Goal: Check status: Check status

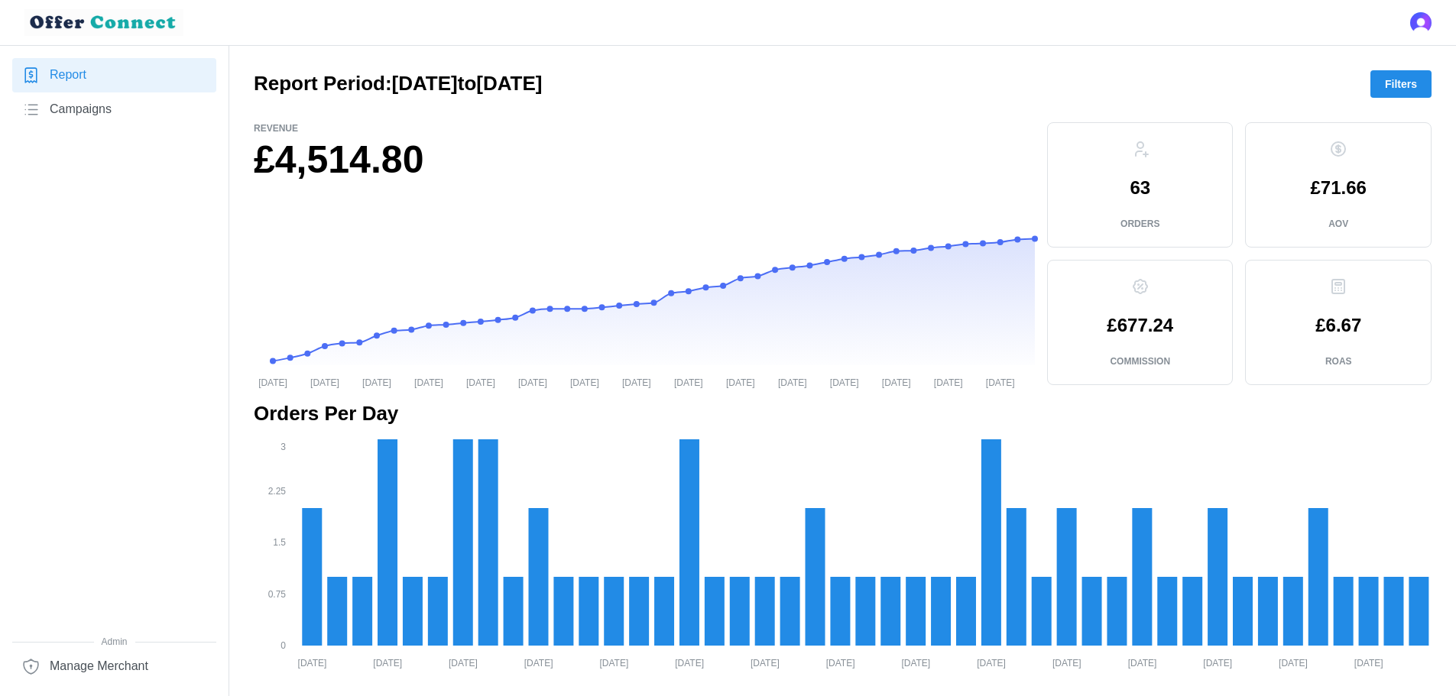
click at [1401, 80] on span "Filters" at bounding box center [1401, 84] width 32 height 26
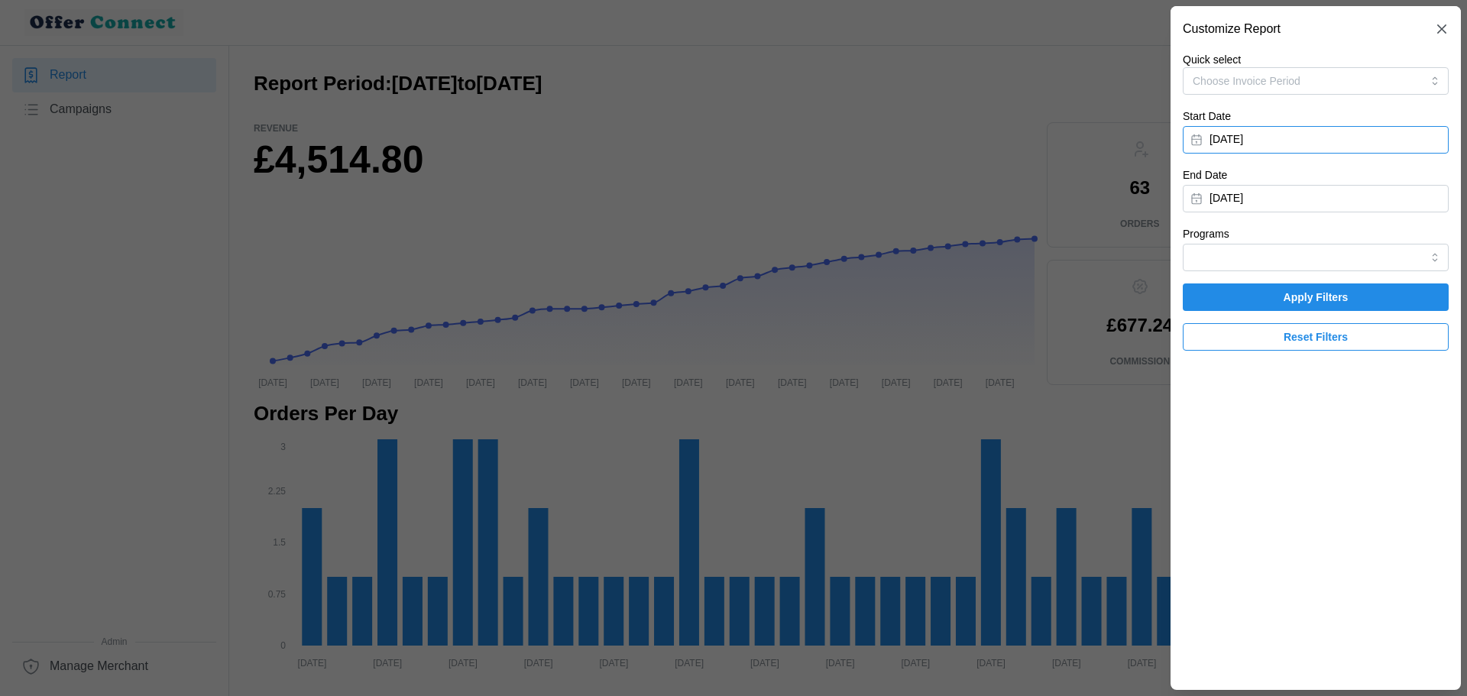
click at [1302, 138] on button "[DATE]" at bounding box center [1316, 140] width 266 height 28
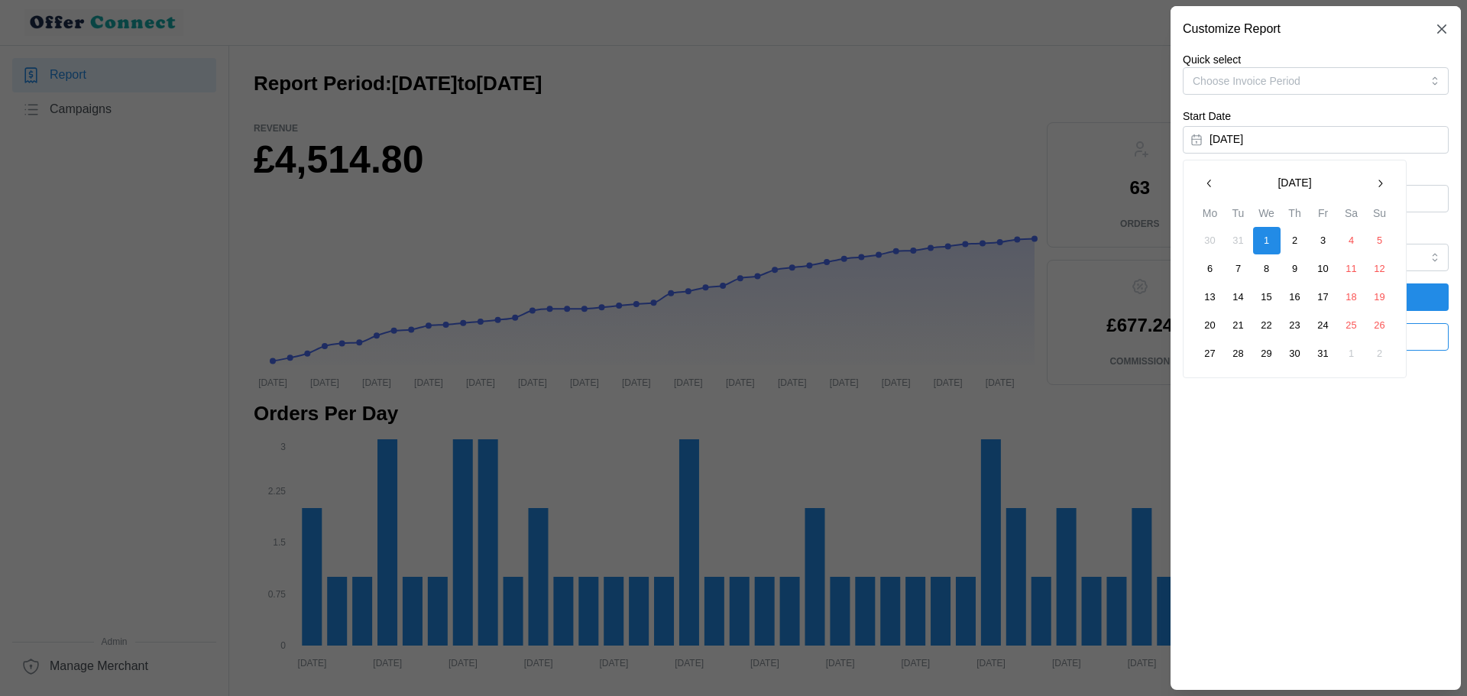
click at [1382, 182] on icon "button" at bounding box center [1380, 183] width 12 height 12
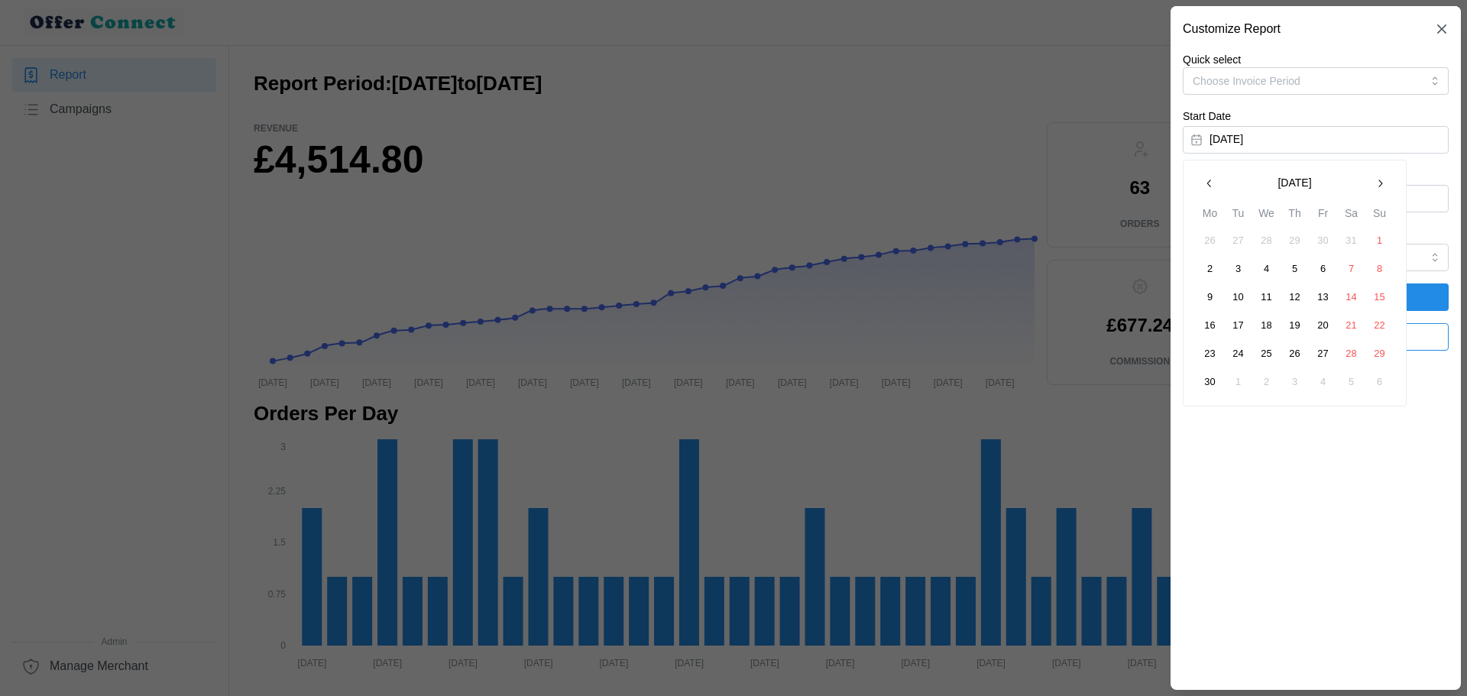
click at [1382, 182] on icon "button" at bounding box center [1380, 183] width 12 height 12
click at [1204, 180] on icon "button" at bounding box center [1209, 183] width 12 height 12
click at [1373, 239] on button "1" at bounding box center [1380, 241] width 28 height 28
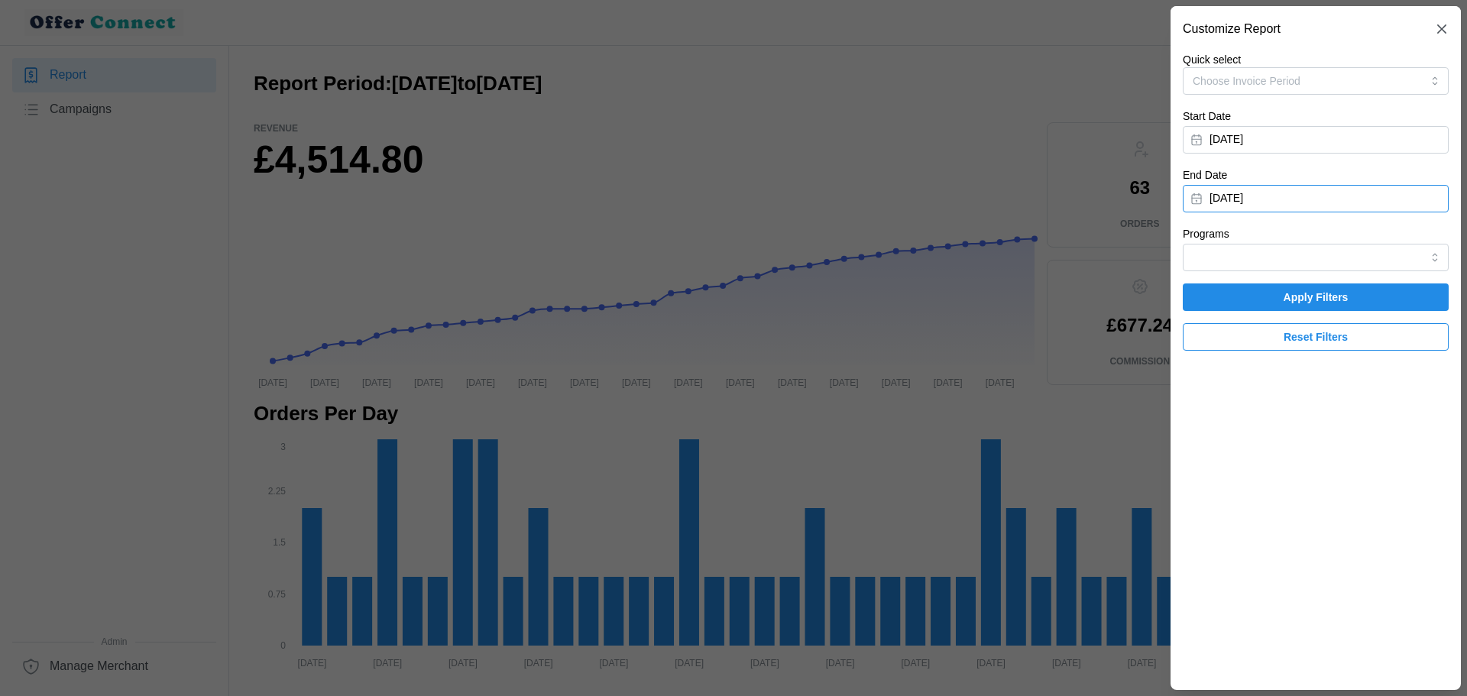
click at [1340, 193] on button "[DATE]" at bounding box center [1316, 199] width 266 height 28
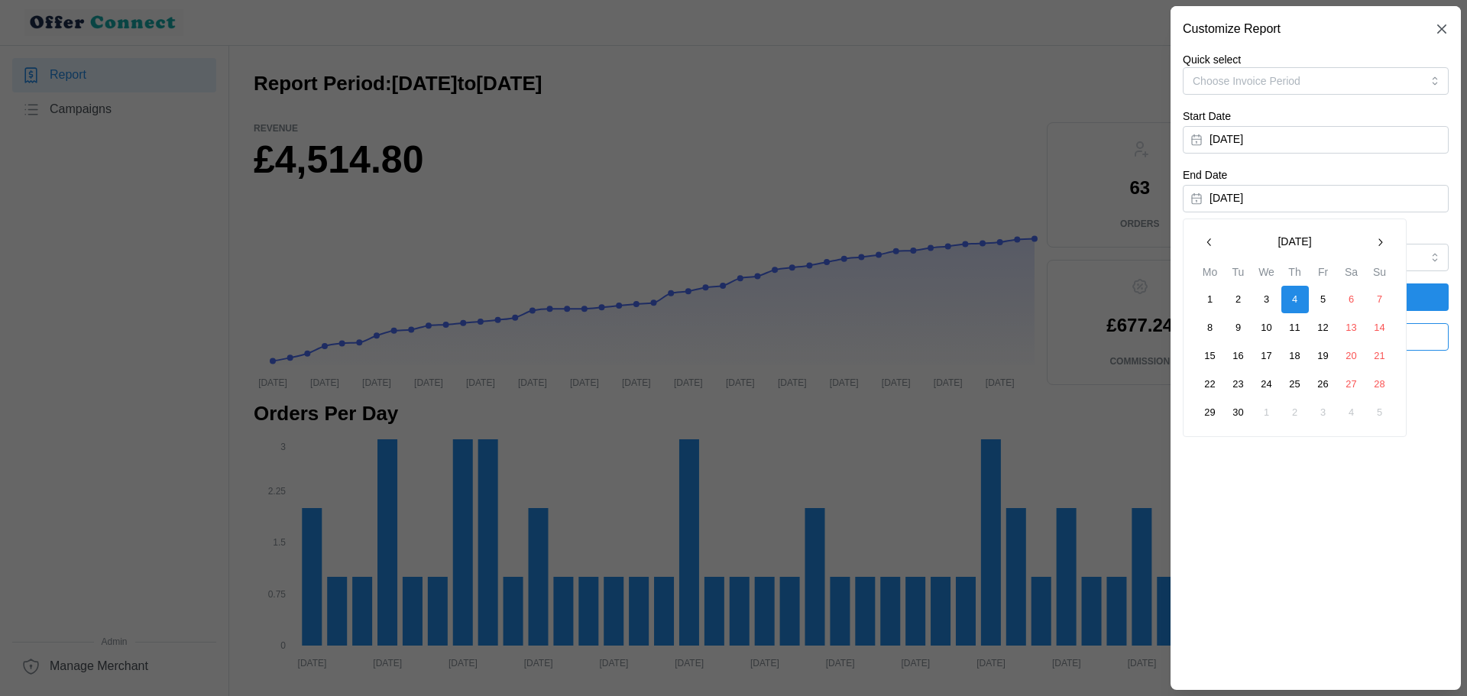
click at [1210, 241] on icon "button" at bounding box center [1209, 242] width 12 height 12
click at [1202, 440] on button "30" at bounding box center [1211, 441] width 28 height 28
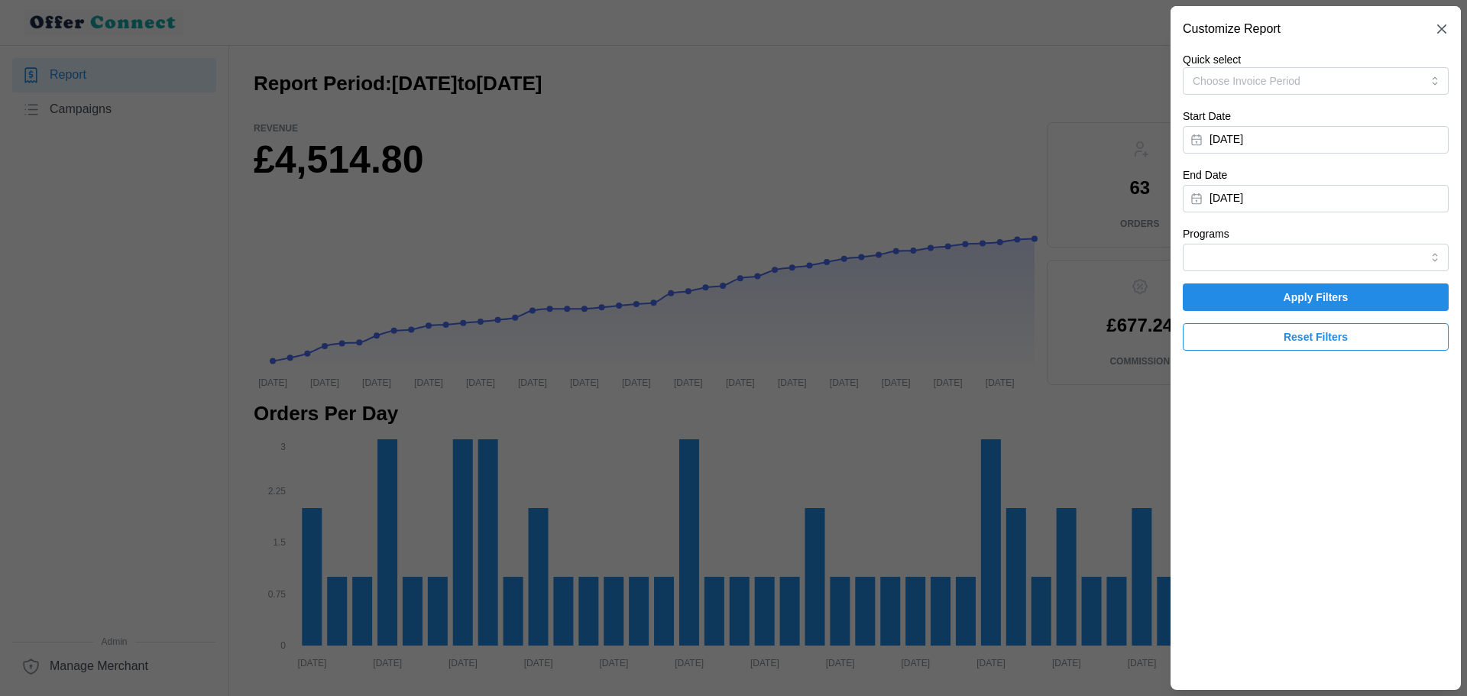
click at [1301, 293] on span "Apply Filters" at bounding box center [1316, 297] width 65 height 26
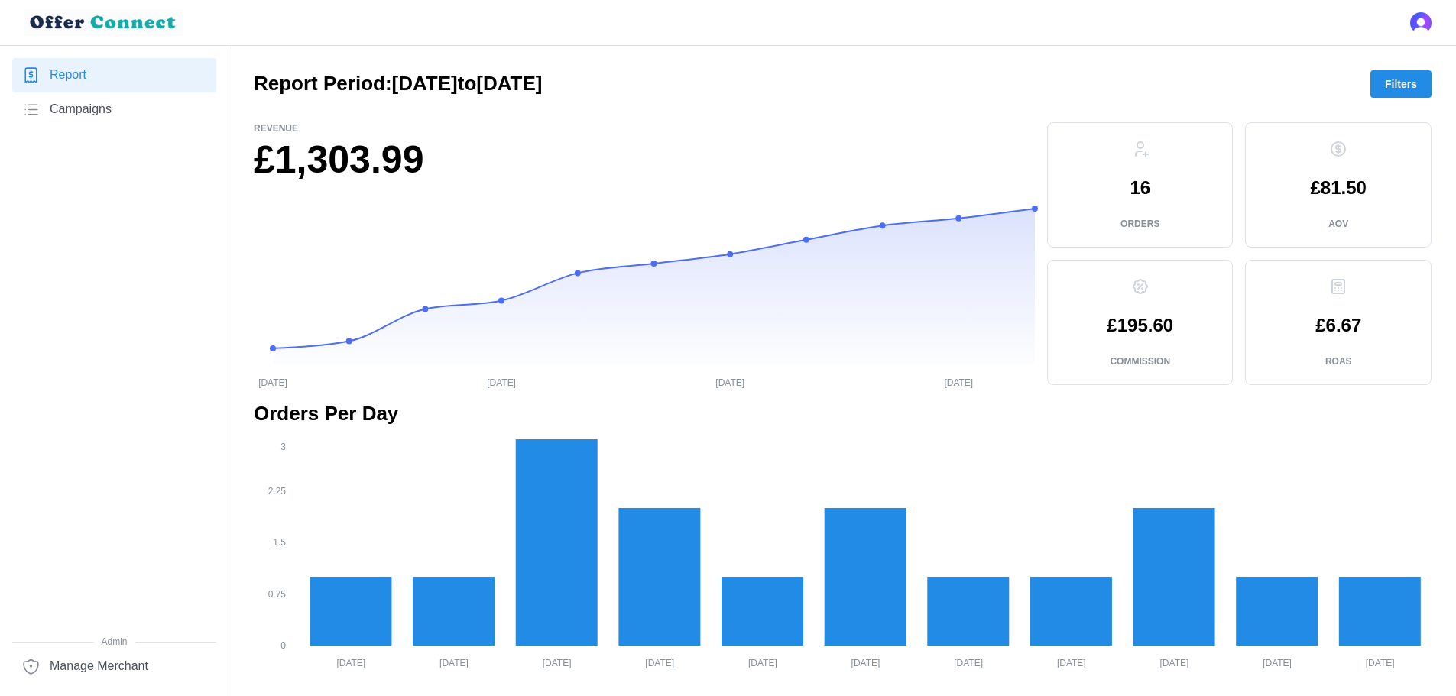
click at [1404, 86] on span "Filters" at bounding box center [1401, 84] width 32 height 26
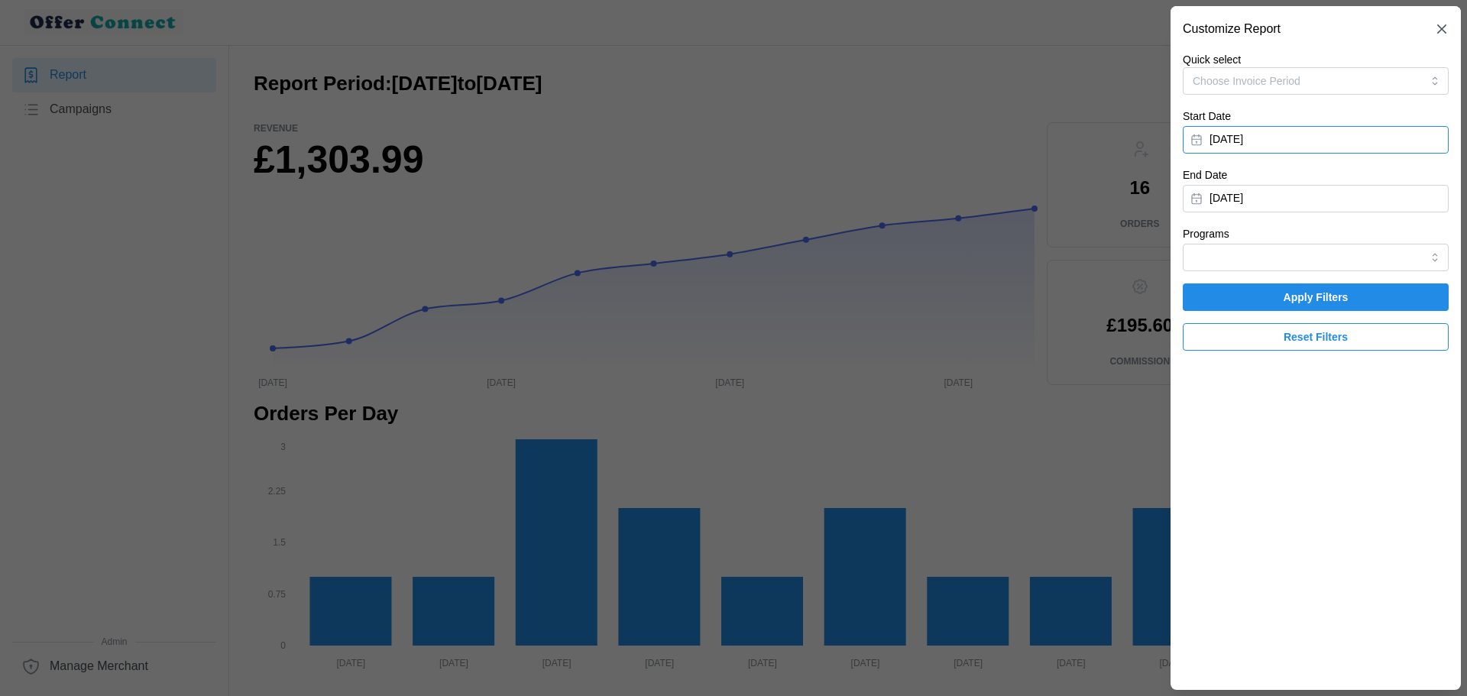
click at [1277, 141] on button "[DATE]" at bounding box center [1316, 140] width 266 height 28
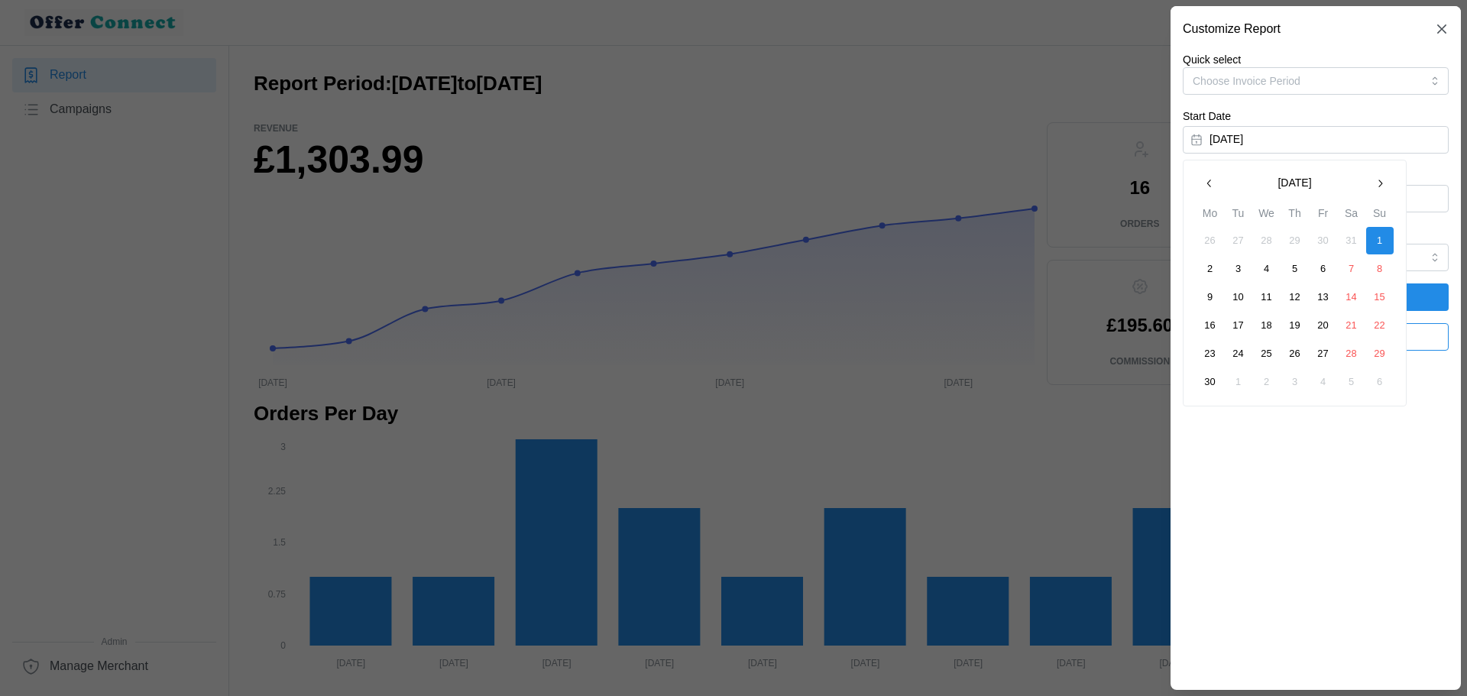
click at [1387, 186] on button "button" at bounding box center [1380, 184] width 28 height 28
click at [1231, 240] on button "1" at bounding box center [1239, 241] width 28 height 28
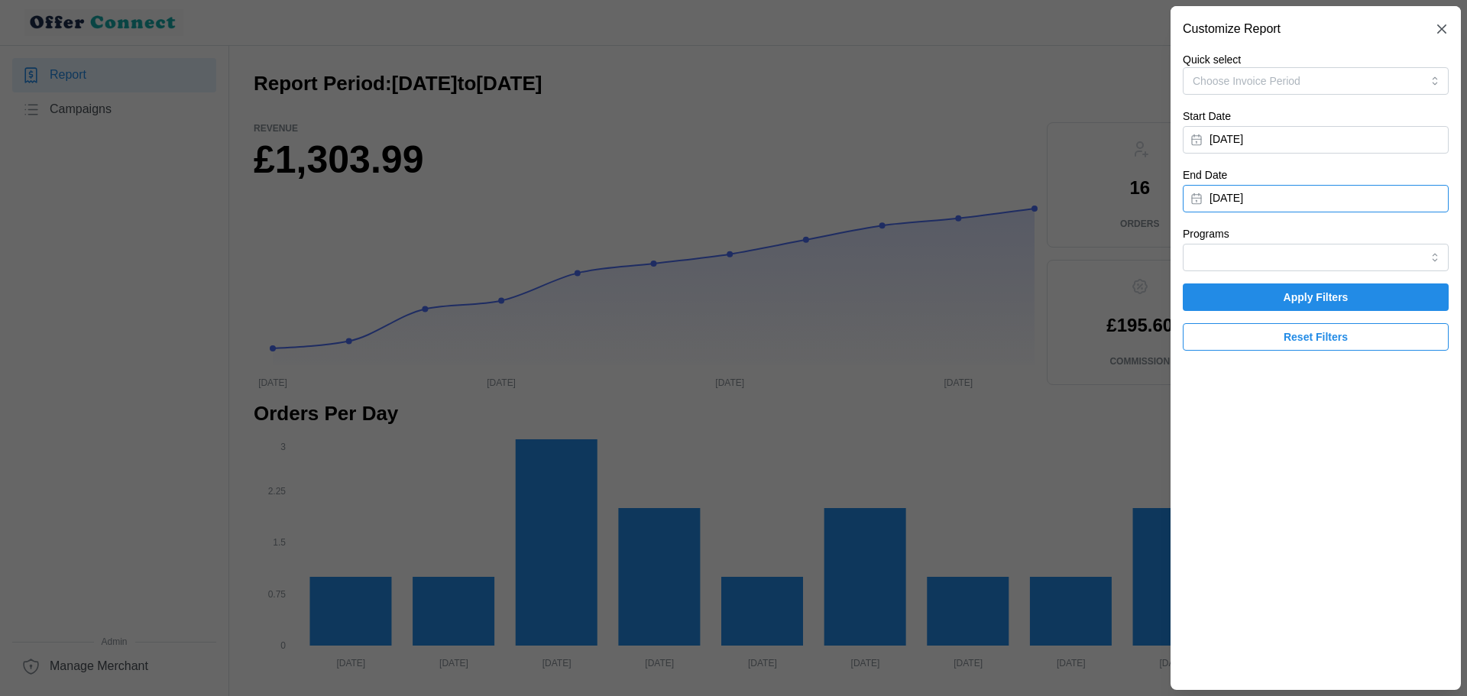
click at [1290, 199] on button "[DATE]" at bounding box center [1316, 199] width 266 height 28
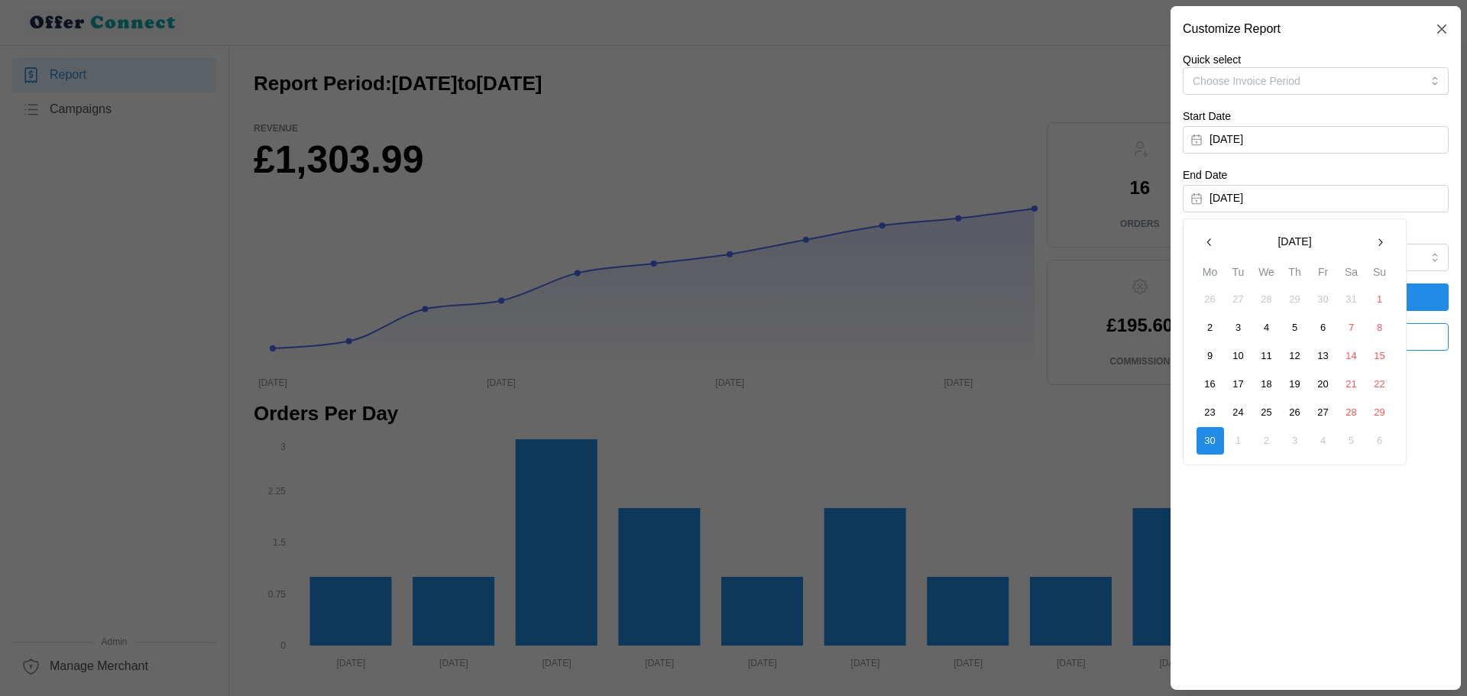
click at [1378, 243] on icon "button" at bounding box center [1380, 242] width 12 height 12
click at [1289, 409] on button "31" at bounding box center [1295, 413] width 28 height 28
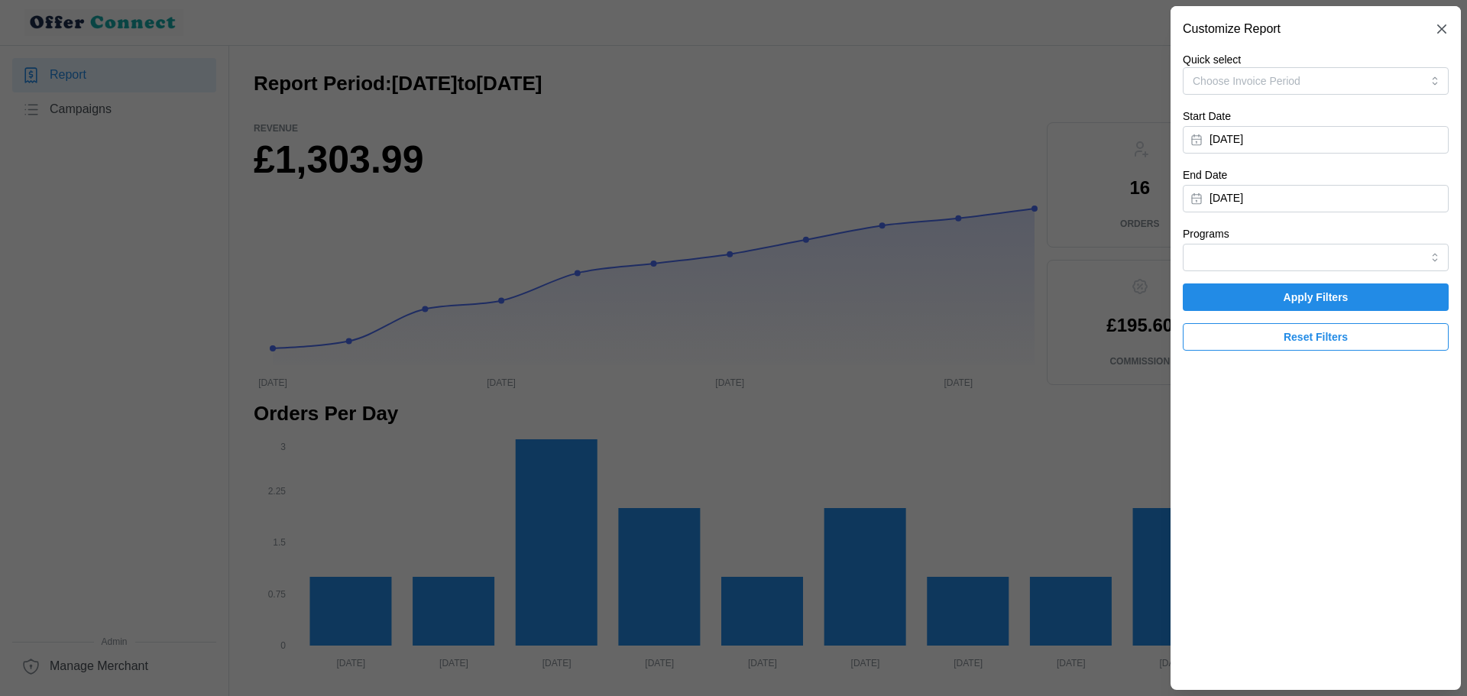
click at [1309, 293] on span "Apply Filters" at bounding box center [1316, 297] width 65 height 26
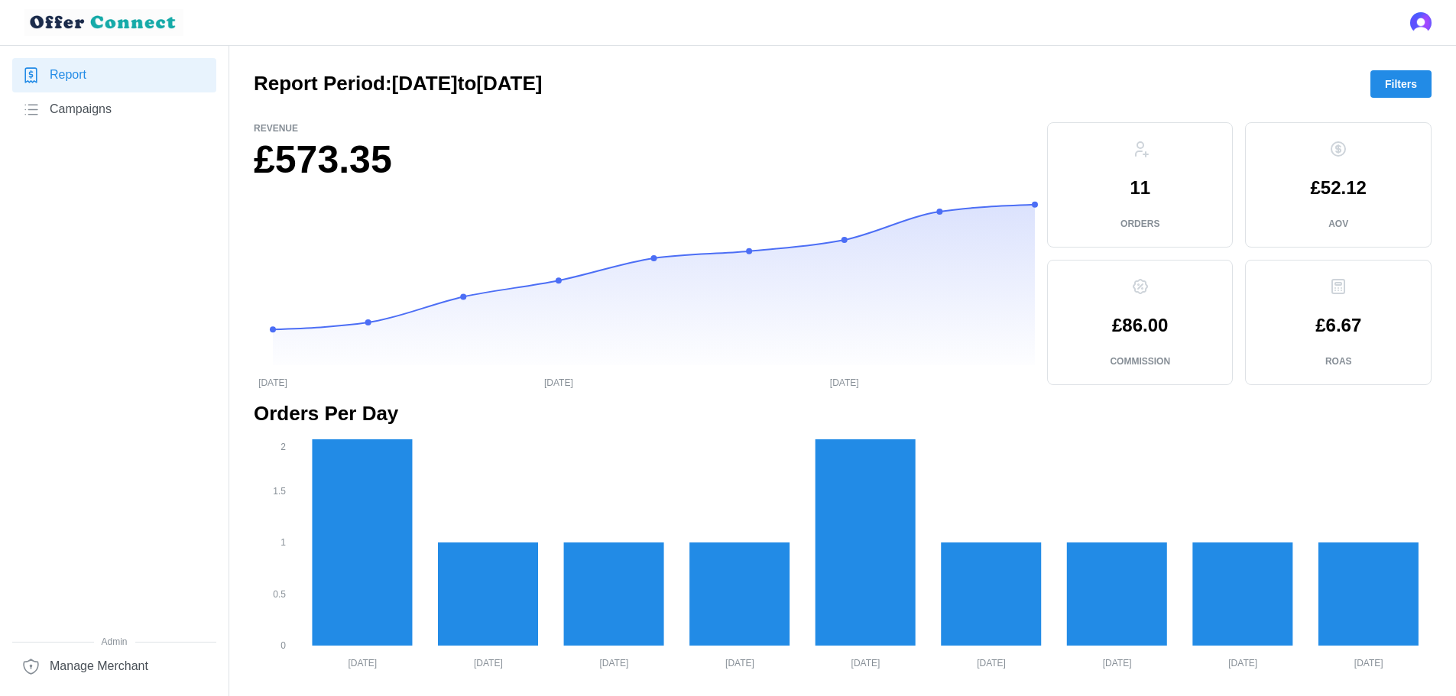
click at [1398, 83] on span "Filters" at bounding box center [1401, 84] width 32 height 26
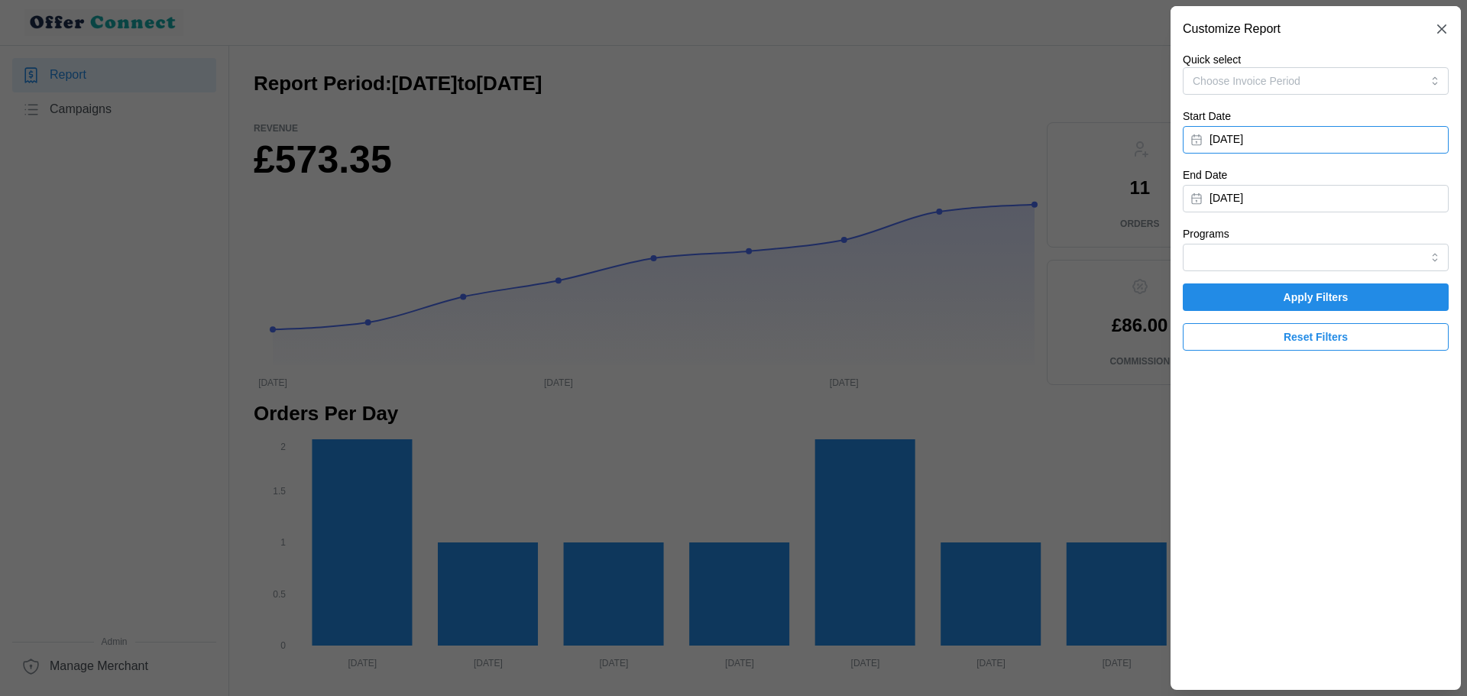
click at [1287, 136] on button "[DATE]" at bounding box center [1316, 140] width 266 height 28
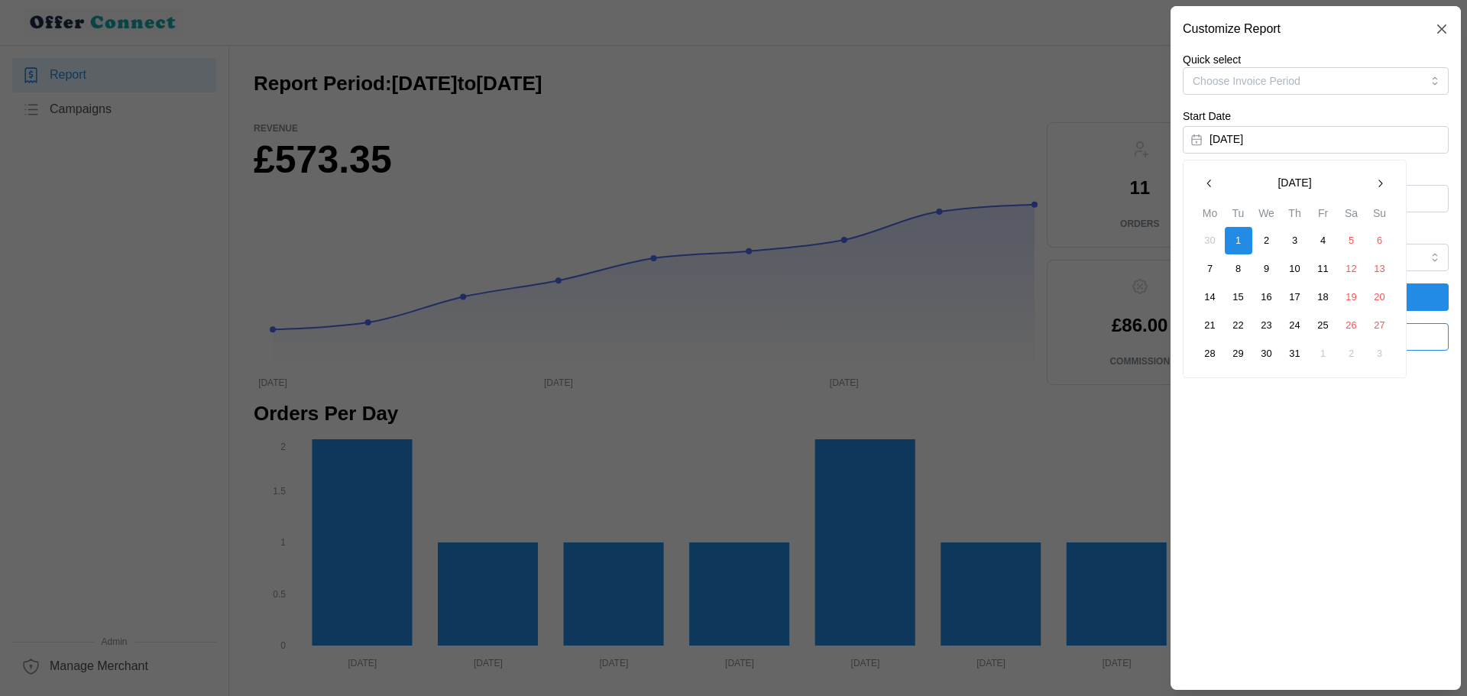
click at [1380, 177] on button "button" at bounding box center [1380, 184] width 28 height 28
click at [1323, 244] on button "1" at bounding box center [1324, 241] width 28 height 28
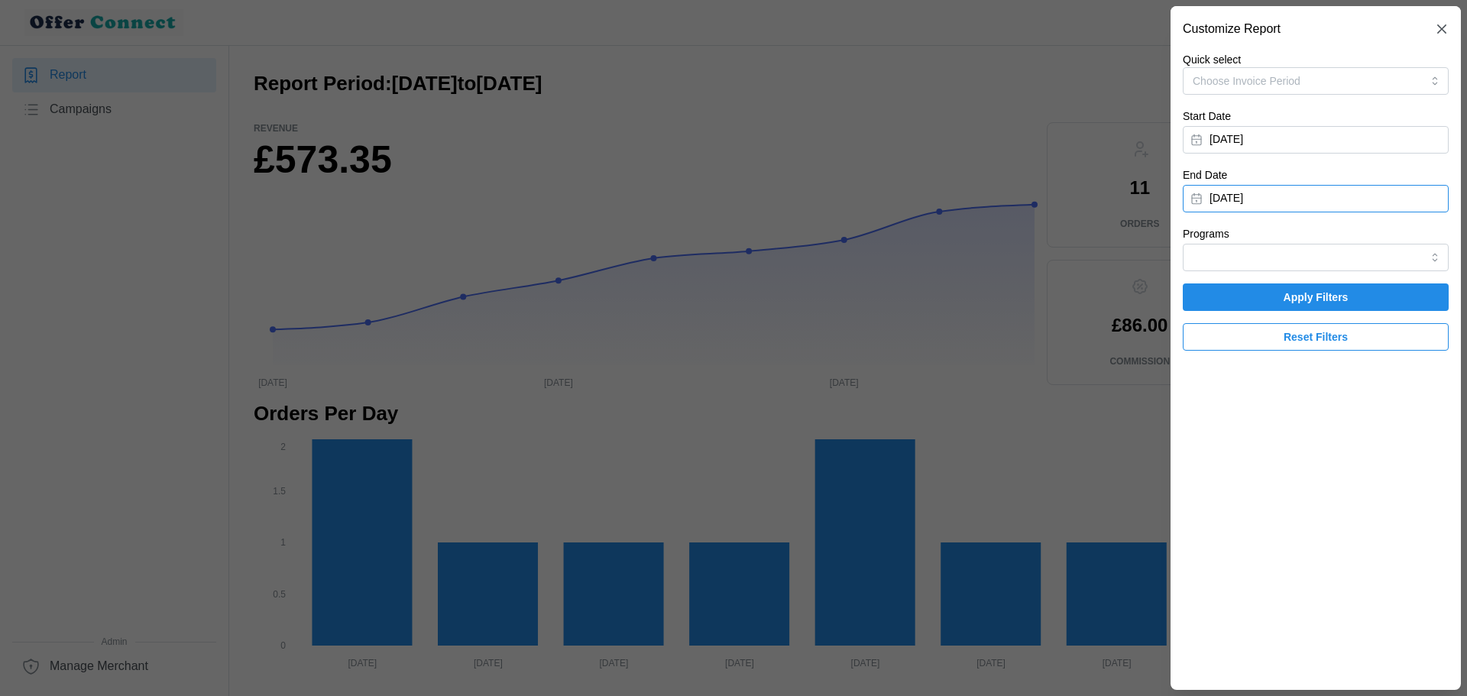
click at [1349, 205] on button "[DATE]" at bounding box center [1316, 199] width 266 height 28
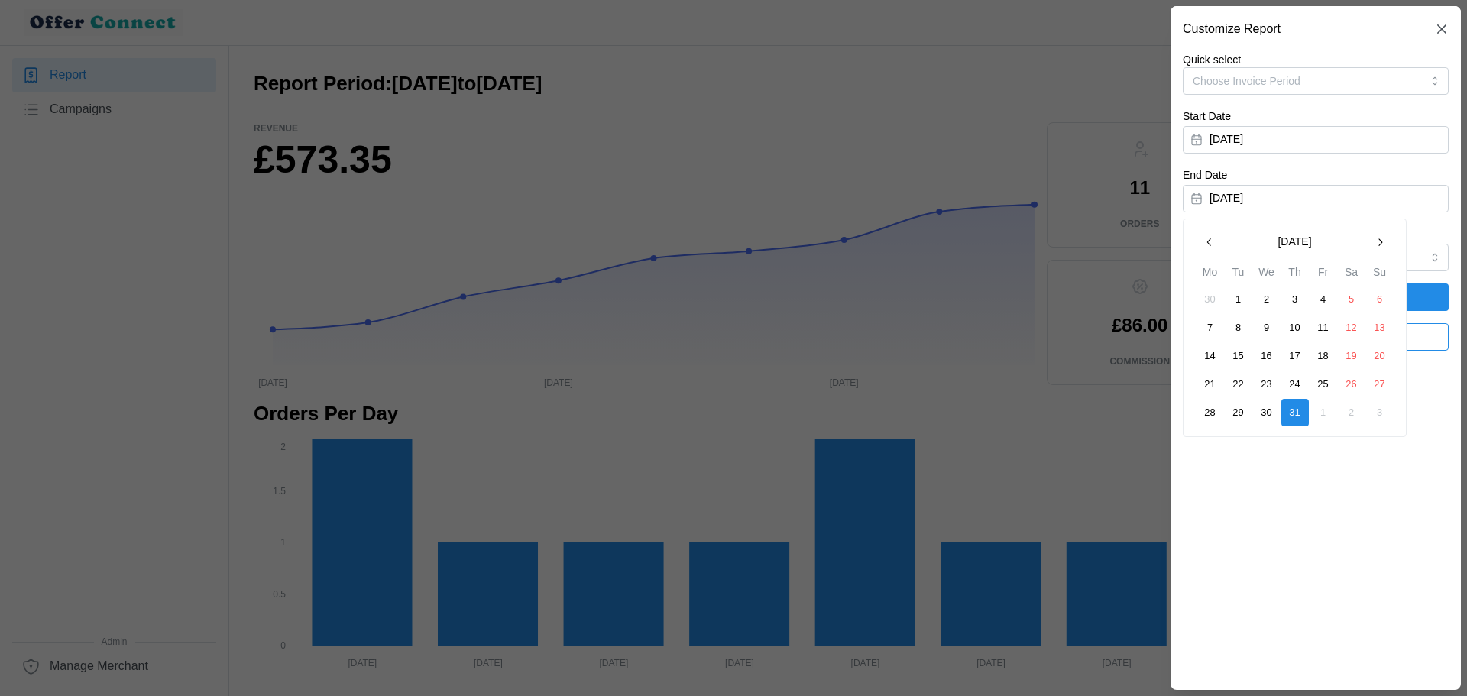
click at [1388, 238] on button "button" at bounding box center [1380, 242] width 28 height 28
click at [1385, 410] on button "31" at bounding box center [1380, 413] width 28 height 28
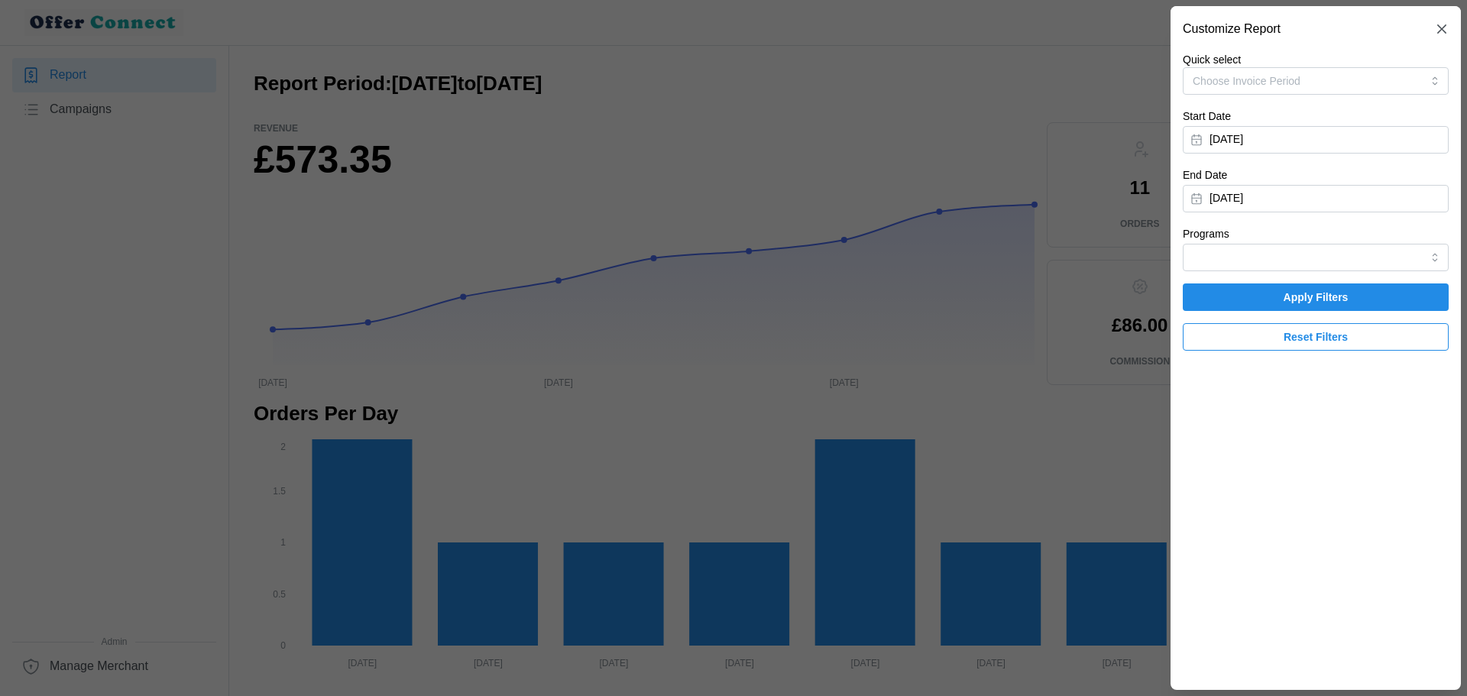
click at [1343, 294] on span "Apply Filters" at bounding box center [1316, 297] width 65 height 26
